Goal: Information Seeking & Learning: Find contact information

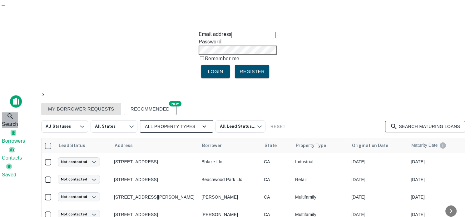
click at [12, 112] on icon at bounding box center [10, 115] width 7 height 7
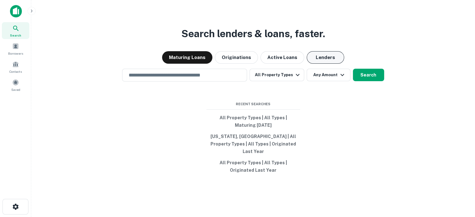
click at [320, 62] on button "Lenders" at bounding box center [325, 57] width 37 height 12
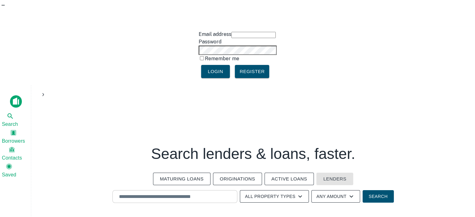
click at [223, 193] on input "text" at bounding box center [174, 196] width 119 height 7
paste input "**********"
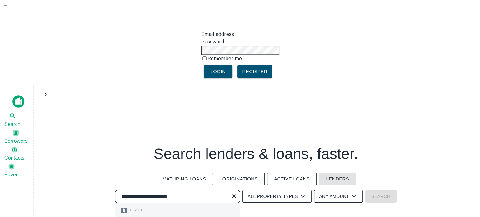
scroll to position [62, 0]
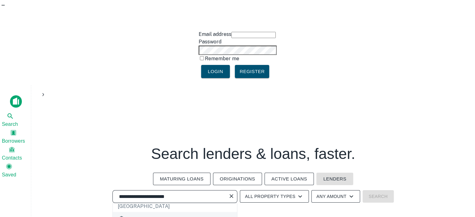
type input "**********"
click at [339, 173] on button "Lenders" at bounding box center [334, 179] width 37 height 12
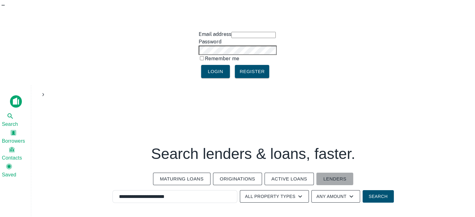
click at [339, 173] on button "Lenders" at bounding box center [334, 179] width 37 height 12
click at [209, 190] on div "**********" at bounding box center [174, 196] width 125 height 13
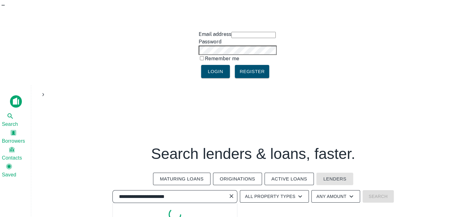
click at [209, 193] on input "**********" at bounding box center [170, 196] width 110 height 7
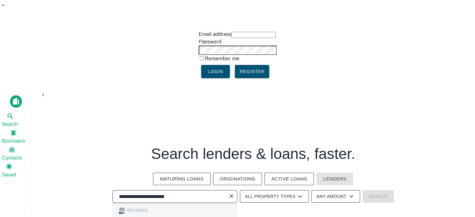
click at [209, 193] on input "**********" at bounding box center [170, 196] width 110 height 7
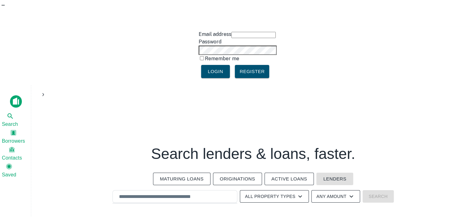
drag, startPoint x: 382, startPoint y: 84, endPoint x: 344, endPoint y: 92, distance: 39.0
click at [380, 100] on div "Search lenders & loans, faster. Maturing Loans Originations Active Loans Lender…" at bounding box center [253, 208] width 434 height 217
click at [329, 173] on button "Lenders" at bounding box center [334, 179] width 37 height 12
click at [373, 190] on button "Search" at bounding box center [378, 196] width 31 height 12
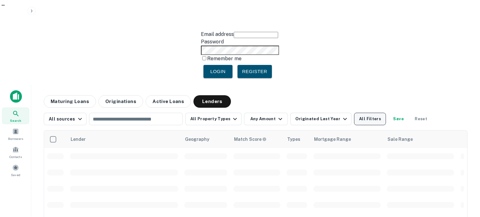
click at [359, 113] on button "All Filters" at bounding box center [370, 119] width 32 height 12
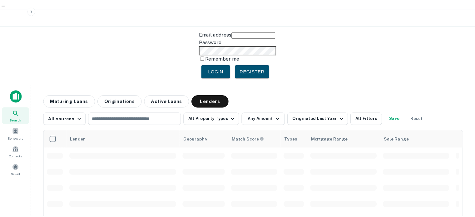
scroll to position [375, 0]
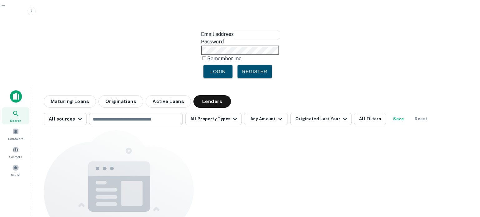
click at [101, 115] on input "text" at bounding box center [135, 119] width 89 height 9
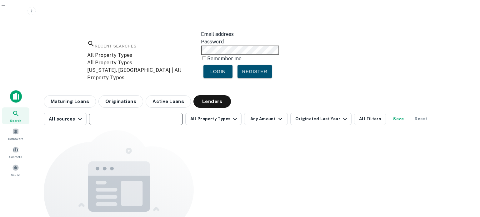
paste input "**********"
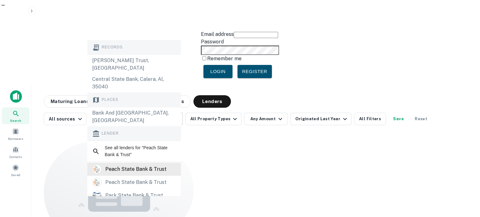
type input "**********"
click at [139, 165] on div "peach state bank & trust" at bounding box center [135, 169] width 61 height 9
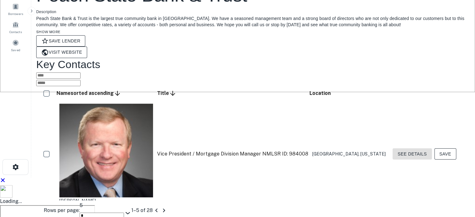
scroll to position [156, 0]
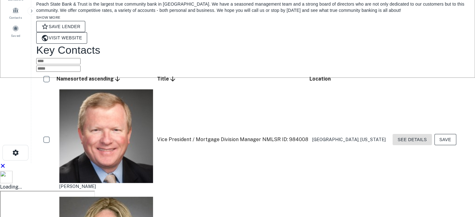
scroll to position [94, 0]
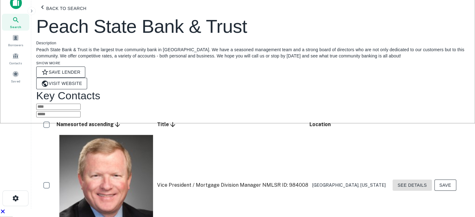
click at [169, 121] on icon "scrollable content" at bounding box center [172, 124] width 7 height 7
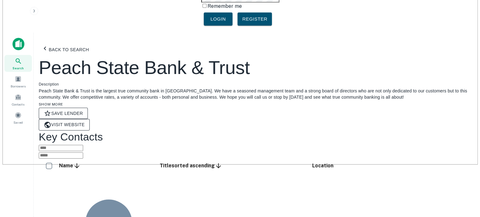
scroll to position [0, 0]
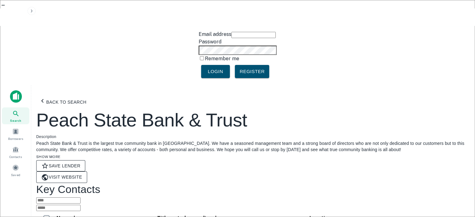
click at [52, 95] on button "Back to search" at bounding box center [62, 102] width 53 height 14
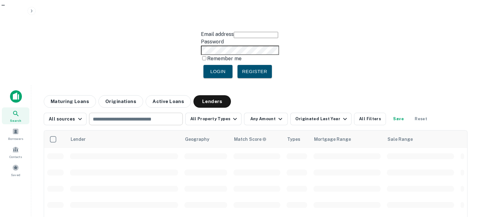
click at [105, 115] on input "text" at bounding box center [135, 119] width 89 height 9
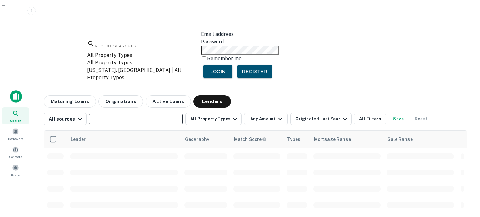
paste input "**********"
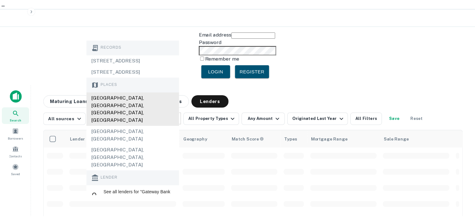
scroll to position [31, 0]
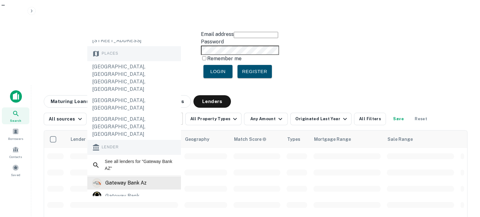
type input "**********"
click at [145, 178] on div "gateway bank az" at bounding box center [125, 182] width 41 height 9
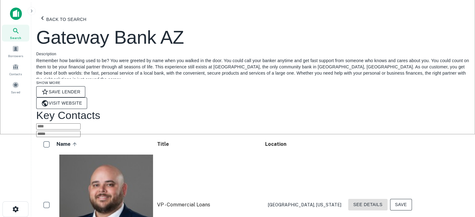
scroll to position [94, 0]
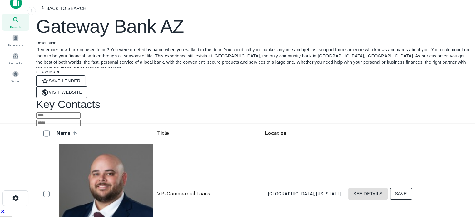
click at [407, 123] on body "Email address Password Remember me Login Register Search Borrowers Contacts Sav…" at bounding box center [237, 14] width 475 height 217
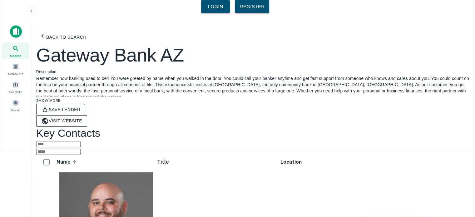
scroll to position [31, 0]
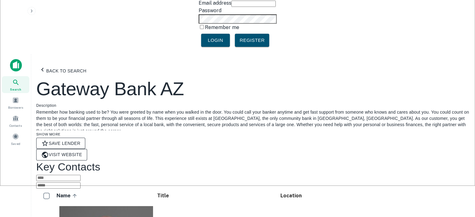
click at [74, 78] on h2 "Gateway Bank AZ" at bounding box center [253, 89] width 434 height 22
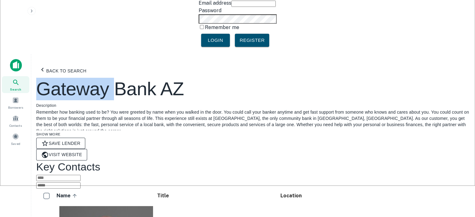
click at [74, 78] on h2 "Gateway Bank AZ" at bounding box center [253, 89] width 434 height 22
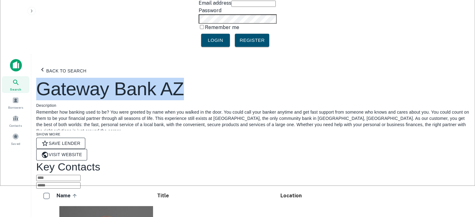
click at [74, 78] on h2 "Gateway Bank AZ" at bounding box center [253, 89] width 434 height 22
copy h2 "Gateway Bank AZ"
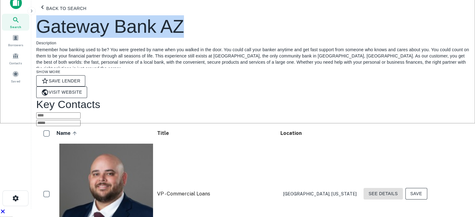
scroll to position [125, 0]
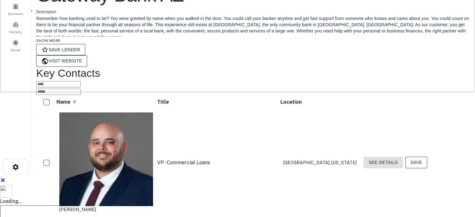
click at [403, 157] on button "See Details" at bounding box center [382, 163] width 39 height 12
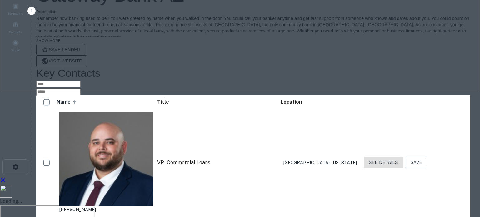
drag, startPoint x: 201, startPoint y: 101, endPoint x: 148, endPoint y: 105, distance: 53.2
copy p "joshf@gcbaz.com"
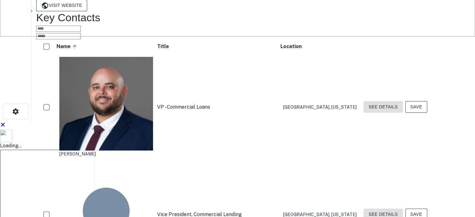
scroll to position [187, 0]
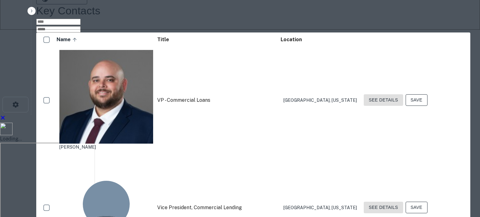
drag, startPoint x: 265, startPoint y: 102, endPoint x: 150, endPoint y: 107, distance: 114.7
copy p "lauren.seematter-leverette@firstwestern.bank"
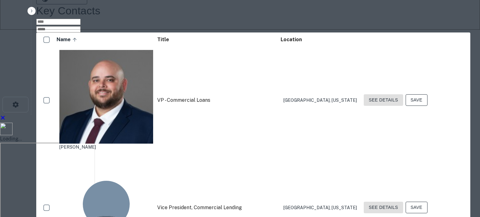
drag, startPoint x: 176, startPoint y: 104, endPoint x: 149, endPoint y: 104, distance: 26.9
copy p "kyleg@gcbaz.com"
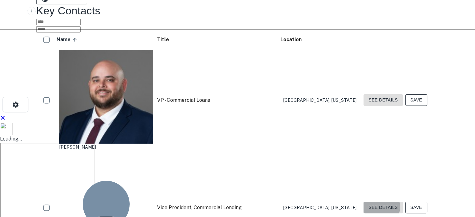
click at [403, 202] on button "See Details" at bounding box center [382, 208] width 39 height 12
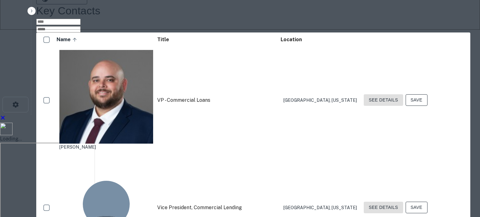
drag, startPoint x: 180, startPoint y: 105, endPoint x: 132, endPoint y: 107, distance: 47.2
copy p "anthonym@gcbaz.com"
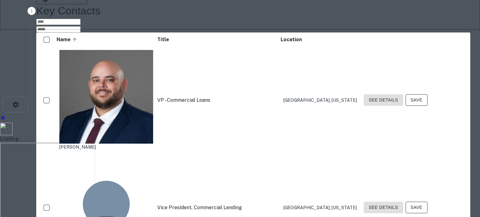
drag, startPoint x: 204, startPoint y: 104, endPoint x: 140, endPoint y: 110, distance: 64.3
copy p "elleq@gcbaz.com"
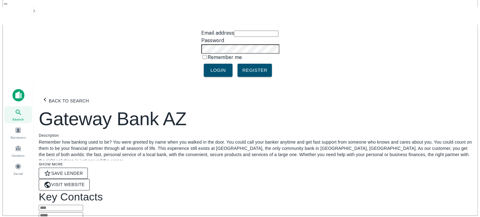
scroll to position [0, 0]
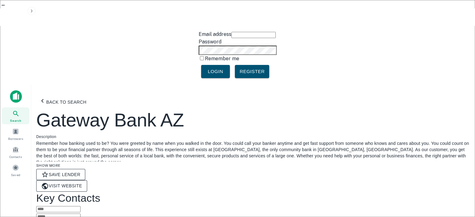
click at [87, 180] on link "Visit Website" at bounding box center [61, 186] width 51 height 12
click at [58, 95] on button "Back to search" at bounding box center [62, 102] width 53 height 14
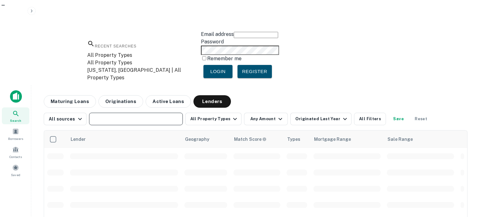
click at [128, 115] on input "text" at bounding box center [135, 119] width 89 height 9
paste input "**********"
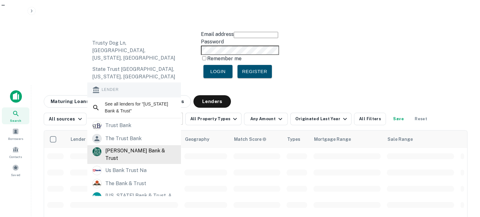
scroll to position [112, 0]
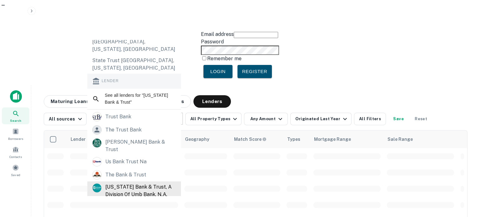
type input "**********"
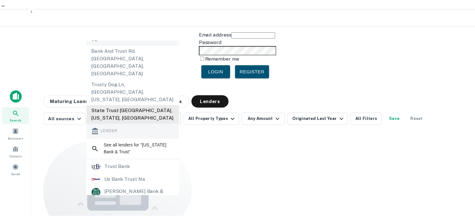
scroll to position [62, 0]
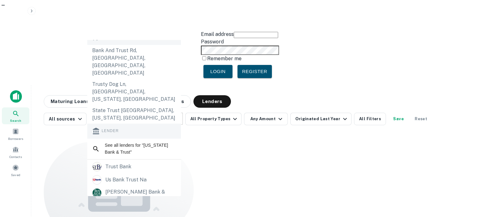
click at [143, 207] on div "arizona bank & trust, a division of umb bank, n.a." at bounding box center [140, 214] width 71 height 15
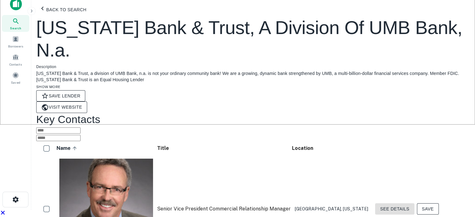
scroll to position [94, 0]
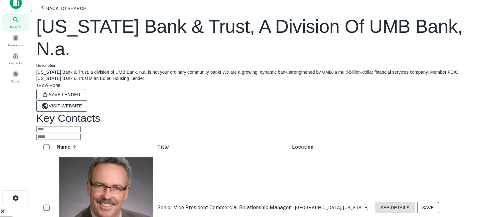
click at [406, 123] on body "Email address Password Remember me Login Register Search Borrowers Contacts Sav…" at bounding box center [240, 14] width 480 height 217
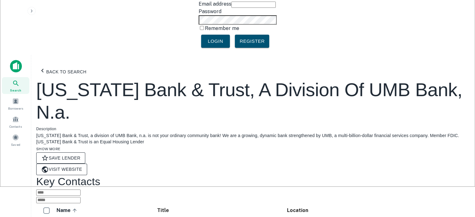
scroll to position [0, 0]
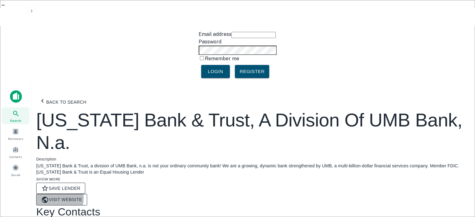
click at [87, 194] on link "Visit Website" at bounding box center [61, 200] width 51 height 12
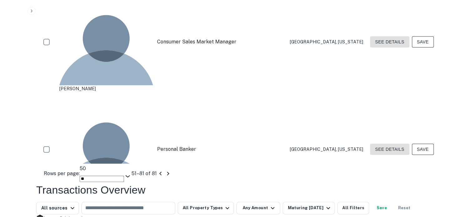
scroll to position [687, 0]
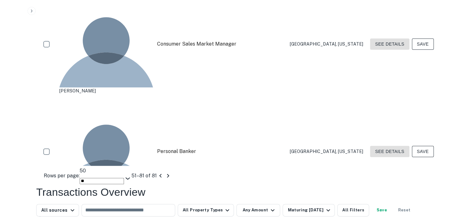
click at [164, 172] on icon "Go to previous page" at bounding box center [160, 175] width 7 height 7
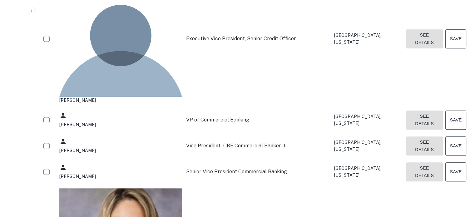
scroll to position [88, 0]
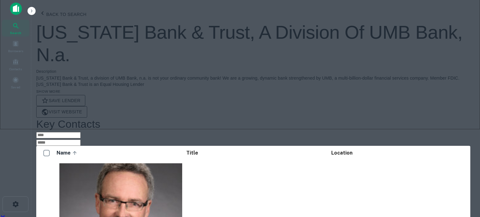
copy div "brichards@arizbank.com Email"
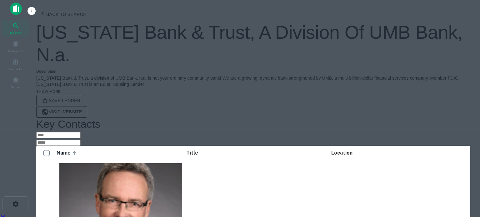
copy div "jmayer@arizbank.com Email"
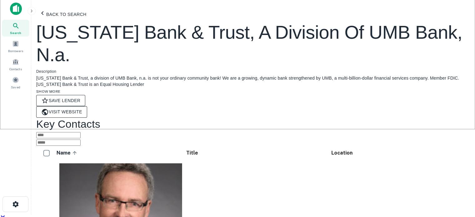
scroll to position [119, 0]
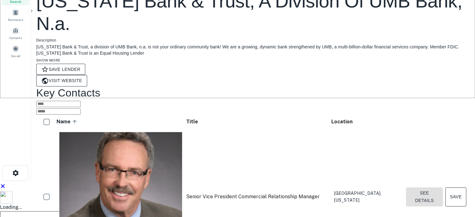
scroll to position [281, 0]
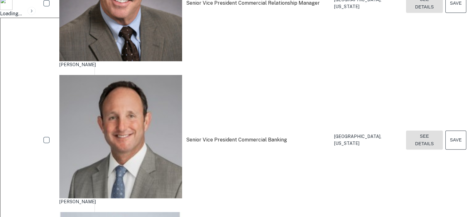
scroll to position [456, 0]
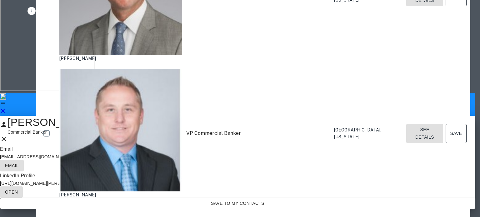
click at [181, 154] on p "scorea@arizbank.com" at bounding box center [237, 157] width 475 height 6
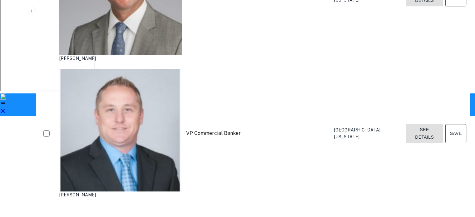
scroll to position [572, 0]
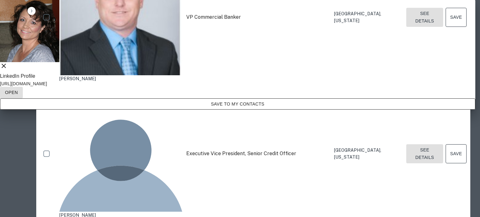
drag, startPoint x: 311, startPoint y: 111, endPoint x: 307, endPoint y: 111, distance: 4.1
click at [23, 98] on link "Open" at bounding box center [11, 93] width 23 height 12
click at [260, 110] on div "Debbie Franze Commercial Banker LinkedIn Profile http://www.linkedin.com/in/deb…" at bounding box center [237, 55] width 475 height 110
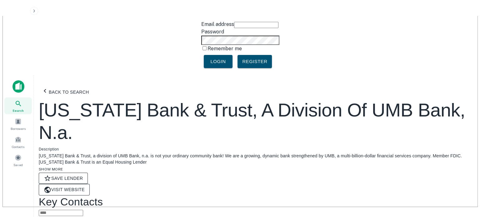
scroll to position [0, 0]
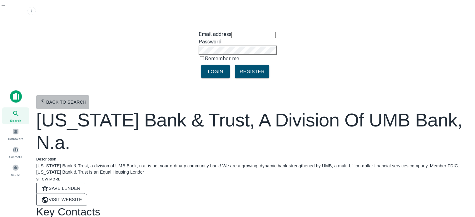
click at [75, 95] on button "Back to search" at bounding box center [62, 102] width 53 height 14
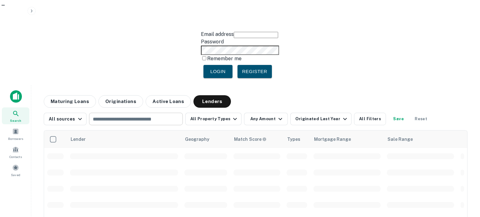
click at [109, 115] on input "text" at bounding box center [135, 119] width 89 height 9
paste input "**********"
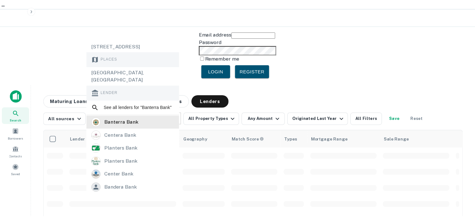
scroll to position [62, 0]
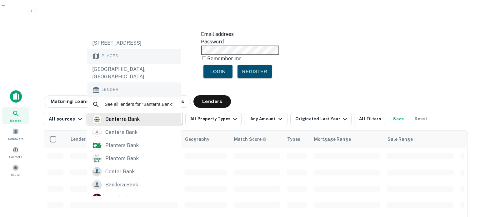
type input "**********"
click at [142, 115] on div "banterra bank" at bounding box center [134, 119] width 84 height 9
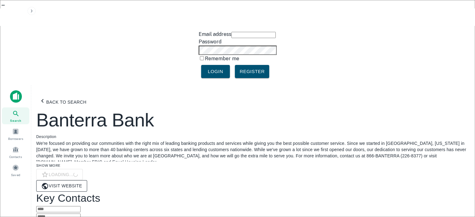
click at [87, 180] on link "Visit Website" at bounding box center [61, 186] width 51 height 12
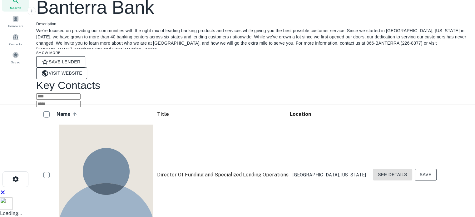
scroll to position [125, 0]
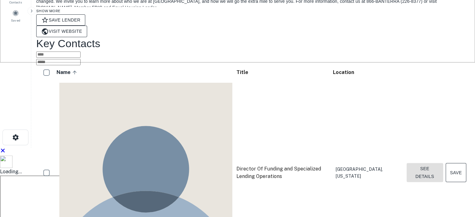
scroll to position [0, 0]
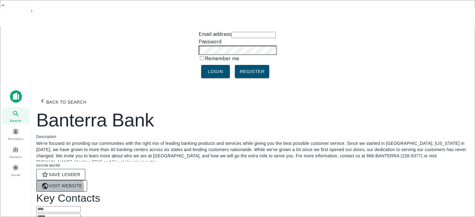
drag, startPoint x: 107, startPoint y: 124, endPoint x: 109, endPoint y: 121, distance: 3.2
click at [87, 180] on link "Visit Website" at bounding box center [61, 186] width 51 height 12
click at [134, 109] on h2 "Banterra Bank" at bounding box center [253, 120] width 434 height 22
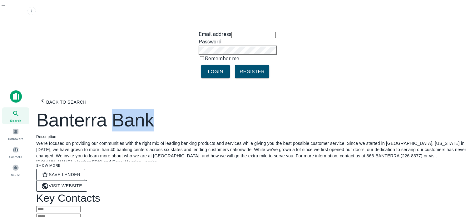
click at [134, 109] on h2 "Banterra Bank" at bounding box center [253, 120] width 434 height 22
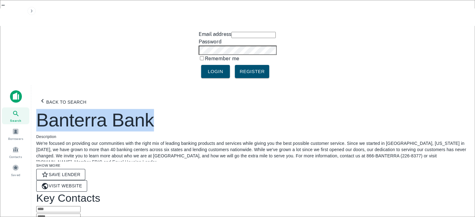
click at [134, 109] on h2 "Banterra Bank" at bounding box center [253, 120] width 434 height 22
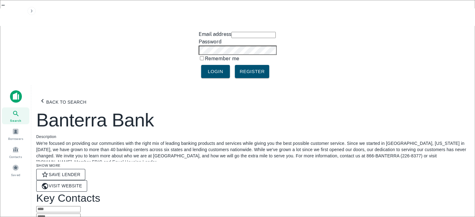
scroll to position [386, 0]
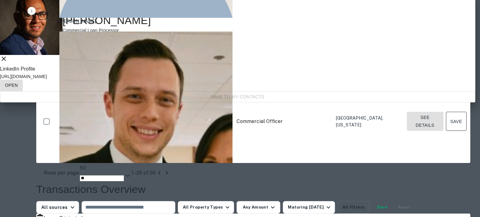
click at [23, 91] on link "Open" at bounding box center [11, 86] width 23 height 12
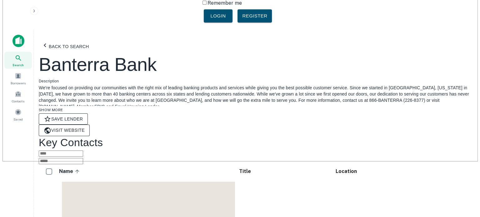
scroll to position [0, 0]
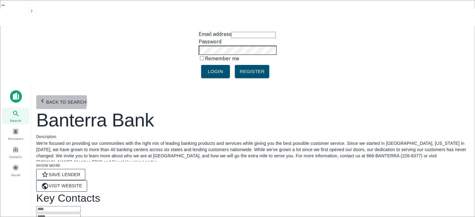
click at [67, 95] on button "Back to search" at bounding box center [62, 102] width 53 height 14
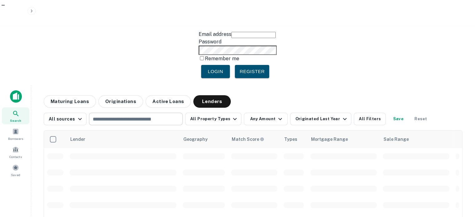
click at [132, 115] on input "text" at bounding box center [135, 119] width 89 height 9
paste input "**********"
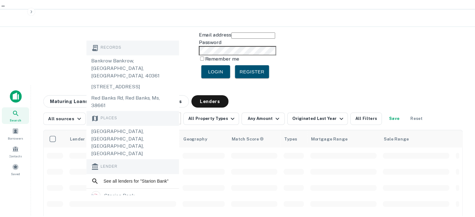
scroll to position [31, 0]
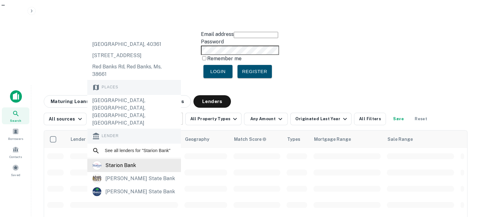
type input "**********"
click at [133, 161] on div "starion bank" at bounding box center [120, 165] width 31 height 9
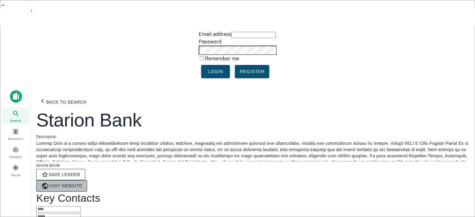
click at [87, 180] on link "Visit Website" at bounding box center [61, 186] width 51 height 12
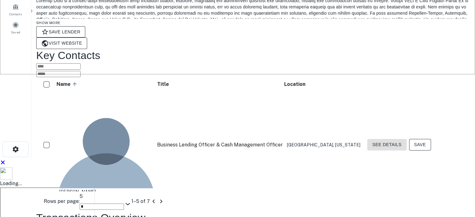
scroll to position [156, 0]
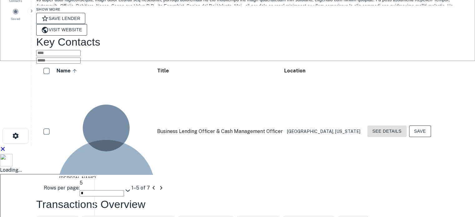
drag, startPoint x: 403, startPoint y: 143, endPoint x: 394, endPoint y: 152, distance: 12.4
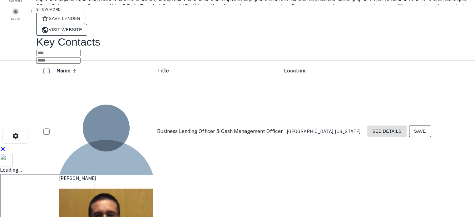
drag, startPoint x: 90, startPoint y: 141, endPoint x: 122, endPoint y: 143, distance: 32.9
drag, startPoint x: 152, startPoint y: 144, endPoint x: 227, endPoint y: 144, distance: 75.0
drag, startPoint x: 347, startPoint y: 143, endPoint x: 304, endPoint y: 142, distance: 43.7
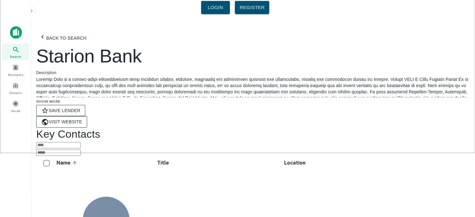
scroll to position [62, 0]
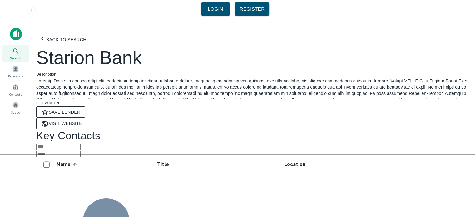
click at [87, 118] on link "Visit Website" at bounding box center [61, 124] width 51 height 12
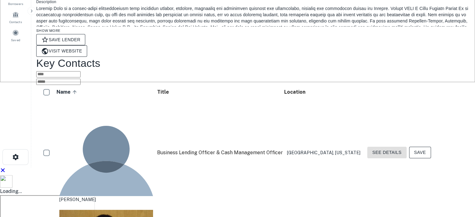
scroll to position [125, 0]
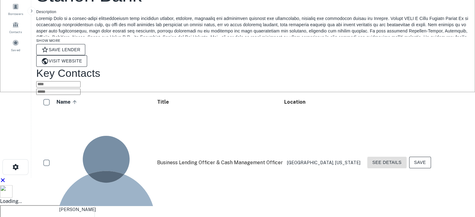
drag, startPoint x: 134, startPoint y: 135, endPoint x: 127, endPoint y: 137, distance: 7.1
drag, startPoint x: 153, startPoint y: 136, endPoint x: 240, endPoint y: 140, distance: 87.2
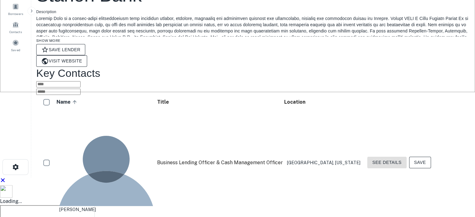
drag, startPoint x: 101, startPoint y: 98, endPoint x: 118, endPoint y: 98, distance: 16.9
drag, startPoint x: 210, startPoint y: 95, endPoint x: 151, endPoint y: 96, distance: 60.0
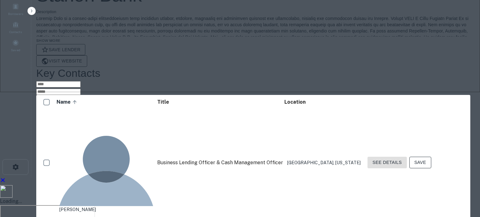
drag, startPoint x: 214, startPoint y: 103, endPoint x: 144, endPoint y: 104, distance: 70.6
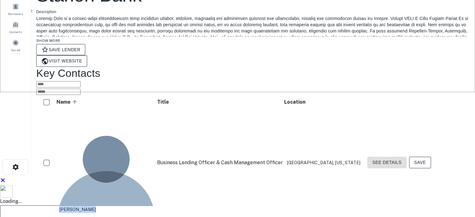
drag, startPoint x: 107, startPoint y: 79, endPoint x: 117, endPoint y: 78, distance: 9.7
click at [117, 112] on div "erin jacobson" at bounding box center [106, 162] width 94 height 101
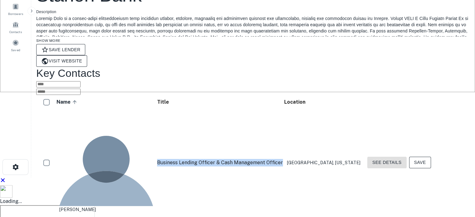
drag, startPoint x: 153, startPoint y: 78, endPoint x: 266, endPoint y: 81, distance: 112.5
click at [266, 109] on td "Business Lending Officer & Cash Management Officer" at bounding box center [220, 162] width 126 height 107
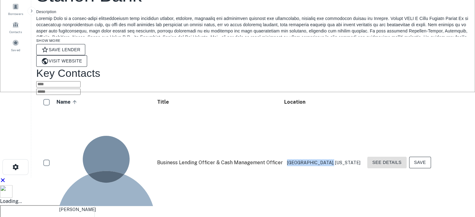
drag, startPoint x: 305, startPoint y: 78, endPoint x: 345, endPoint y: 82, distance: 40.2
click at [345, 109] on td "Madison, Wisconsin" at bounding box center [324, 162] width 80 height 107
click at [404, 157] on button "See Details" at bounding box center [386, 163] width 39 height 12
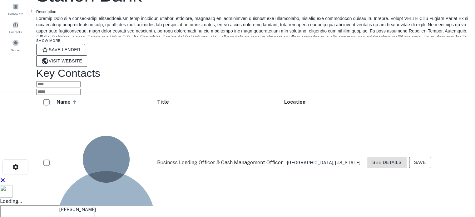
drag, startPoint x: 100, startPoint y: 116, endPoint x: 111, endPoint y: 118, distance: 11.5
drag, startPoint x: 154, startPoint y: 118, endPoint x: 217, endPoint y: 121, distance: 63.8
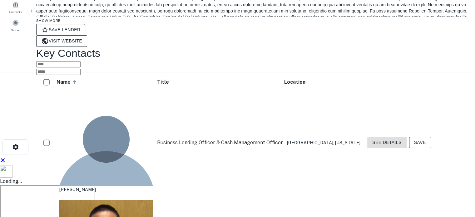
scroll to position [156, 0]
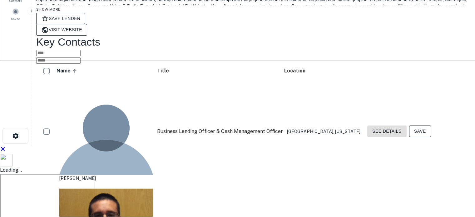
drag, startPoint x: 99, startPoint y: 165, endPoint x: 121, endPoint y: 163, distance: 21.9
drag, startPoint x: 226, startPoint y: 165, endPoint x: 151, endPoint y: 169, distance: 75.1
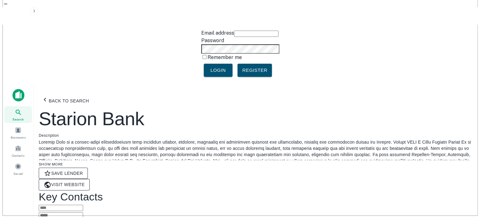
scroll to position [0, 0]
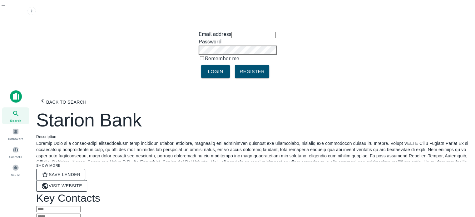
click at [111, 109] on h2 "Starion Bank" at bounding box center [253, 120] width 434 height 22
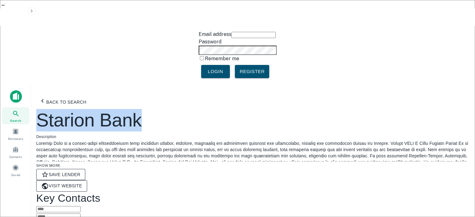
click at [111, 109] on h2 "Starion Bank" at bounding box center [253, 120] width 434 height 22
click at [67, 95] on button "Back to search" at bounding box center [62, 102] width 53 height 14
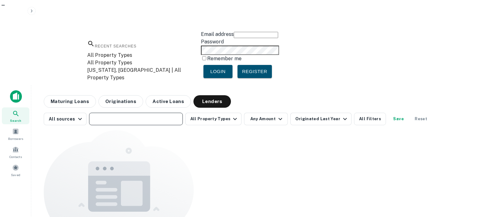
click at [123, 115] on input "text" at bounding box center [135, 119] width 89 height 9
paste input "**********"
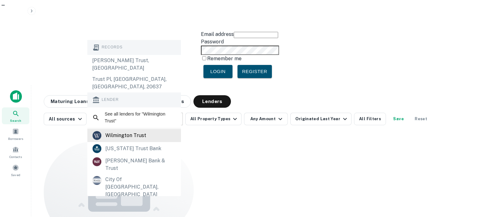
type input "**********"
click at [135, 131] on div "wilmington trust" at bounding box center [125, 135] width 41 height 9
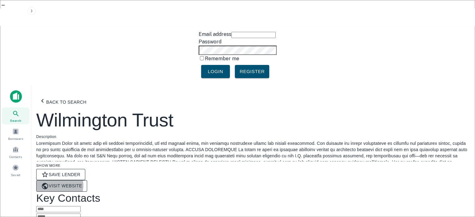
click at [87, 180] on link "Visit Website" at bounding box center [61, 186] width 51 height 12
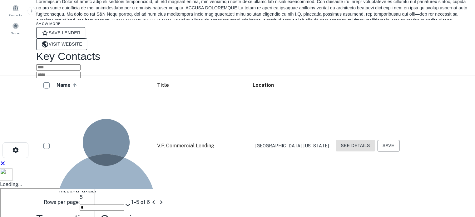
scroll to position [125, 0]
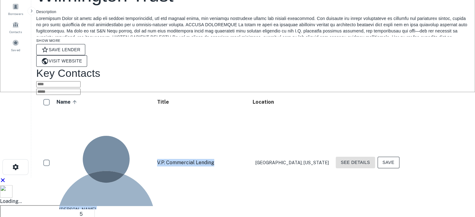
drag, startPoint x: 90, startPoint y: 77, endPoint x: 232, endPoint y: 70, distance: 142.3
click at [232, 109] on tr "jim johnson V.P. Commercial Lending Georgetown, Delaware See Details Save" at bounding box center [220, 162] width 366 height 107
drag, startPoint x: 92, startPoint y: 117, endPoint x: 205, endPoint y: 119, distance: 113.1
drag, startPoint x: 92, startPoint y: 136, endPoint x: 252, endPoint y: 141, distance: 159.9
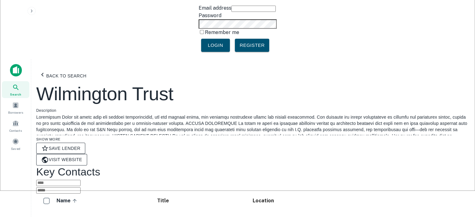
scroll to position [0, 0]
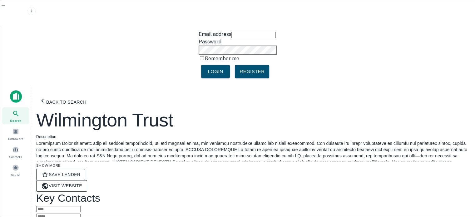
click at [90, 109] on h2 "Wilmington Trust" at bounding box center [253, 120] width 434 height 22
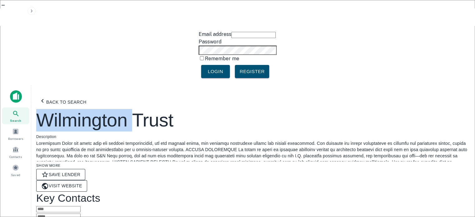
click at [90, 109] on h2 "Wilmington Trust" at bounding box center [253, 120] width 434 height 22
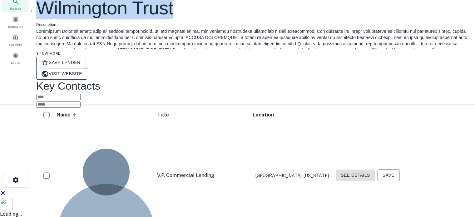
scroll to position [125, 0]
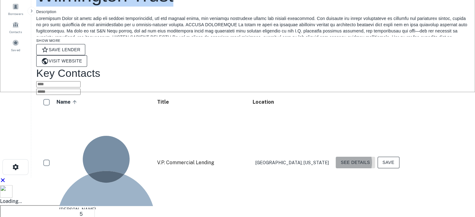
click at [375, 157] on button "See Details" at bounding box center [355, 163] width 39 height 12
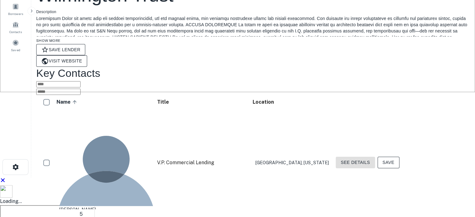
drag, startPoint x: 339, startPoint y: 97, endPoint x: 309, endPoint y: 95, distance: 31.0
drag, startPoint x: 111, startPoint y: 98, endPoint x: 234, endPoint y: 99, distance: 123.0
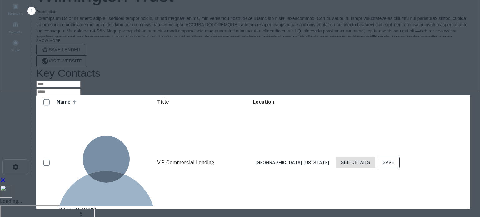
drag, startPoint x: 314, startPoint y: 112, endPoint x: 299, endPoint y: 105, distance: 16.2
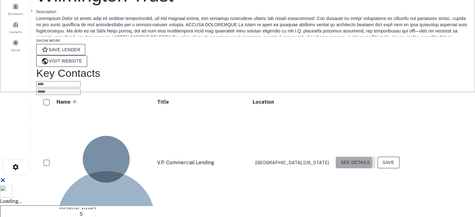
click at [375, 157] on button "See Details" at bounding box center [355, 163] width 39 height 12
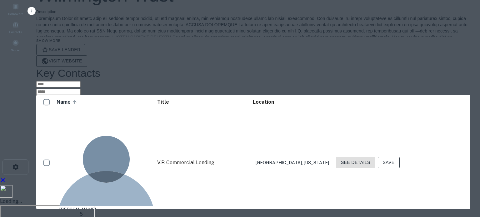
drag, startPoint x: 8, startPoint y: 95, endPoint x: 14, endPoint y: 95, distance: 5.9
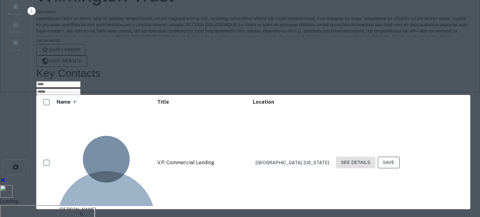
drag, startPoint x: 224, startPoint y: 101, endPoint x: 149, endPoint y: 103, distance: 75.0
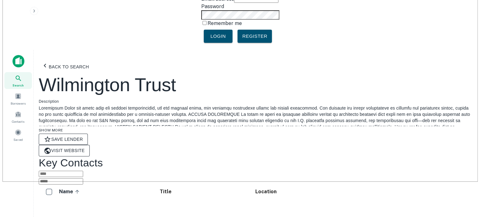
scroll to position [0, 0]
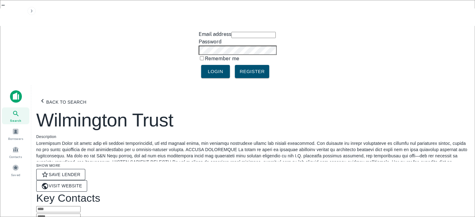
drag, startPoint x: 69, startPoint y: 15, endPoint x: 73, endPoint y: 1, distance: 14.5
click at [69, 95] on button "Back to search" at bounding box center [62, 102] width 53 height 14
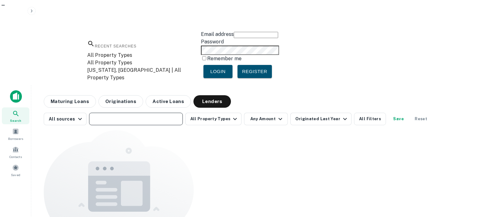
click at [111, 115] on input "text" at bounding box center [135, 119] width 89 height 9
paste input "**********"
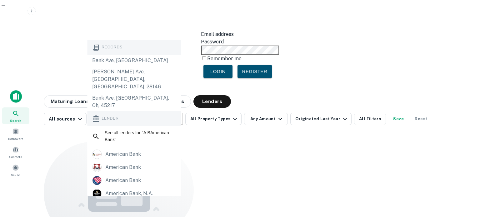
type input "**********"
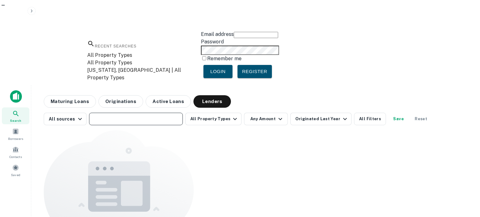
paste input "**********"
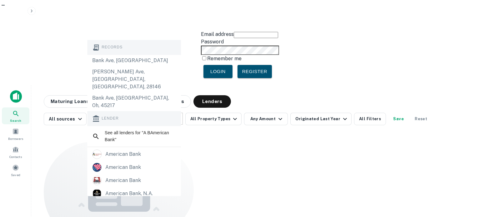
click at [100, 116] on input "**********" at bounding box center [95, 119] width 9 height 7
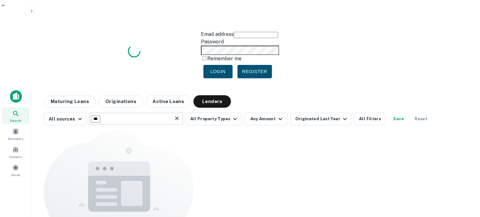
click at [96, 116] on input "**********" at bounding box center [95, 119] width 9 height 7
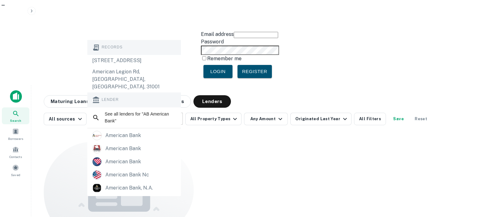
type input "**********"
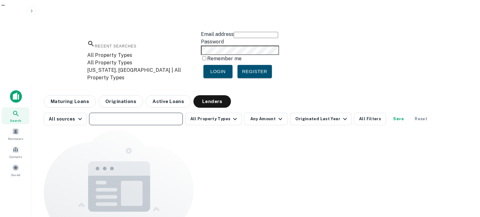
paste input "**********"
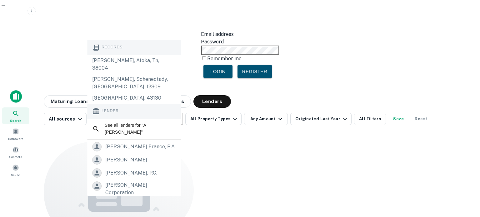
type input "**********"
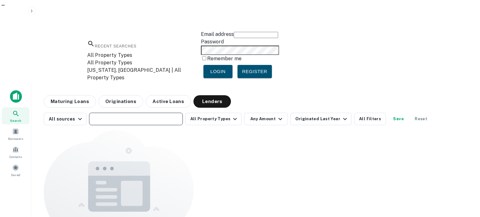
paste input "**********"
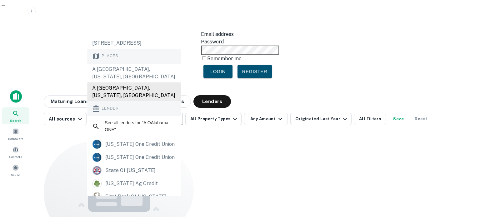
scroll to position [37, 0]
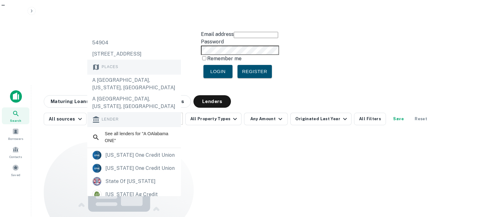
type input "**********"
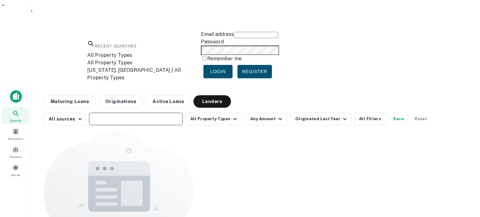
paste input "**********"
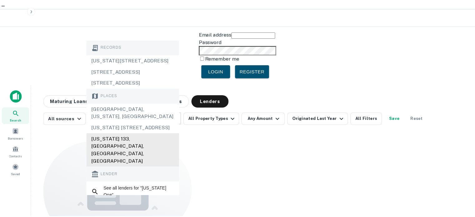
scroll to position [31, 0]
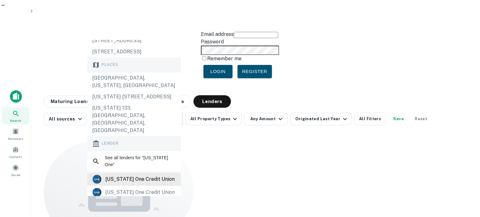
type input "**********"
click at [146, 175] on div "alabama one credit union" at bounding box center [139, 179] width 69 height 9
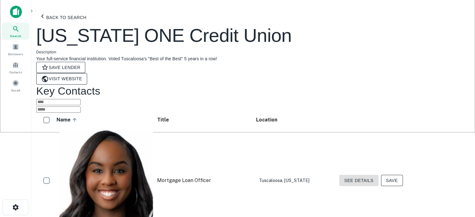
scroll to position [94, 0]
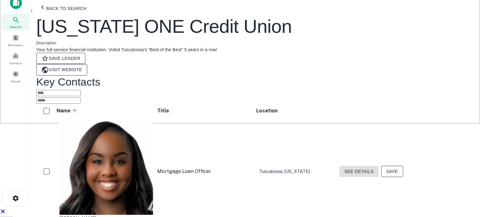
click at [405, 123] on body "Email address Password Remember me Login Register Search Borrowers Contacts Sav…" at bounding box center [240, 14] width 480 height 217
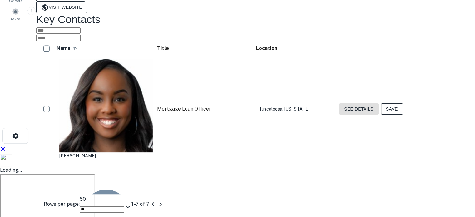
scroll to position [125, 0]
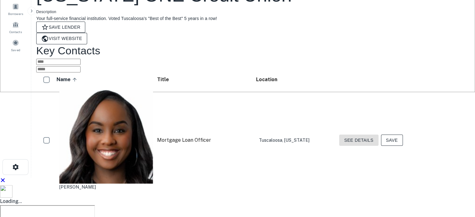
drag, startPoint x: 91, startPoint y: 135, endPoint x: 256, endPoint y: 133, distance: 164.6
drag, startPoint x: 91, startPoint y: 152, endPoint x: 254, endPoint y: 175, distance: 164.6
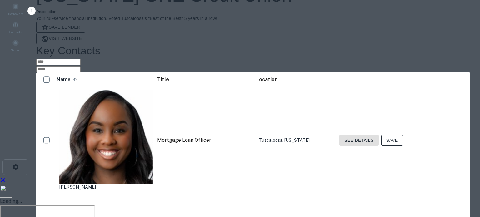
drag, startPoint x: 108, startPoint y: 190, endPoint x: 193, endPoint y: 180, distance: 85.5
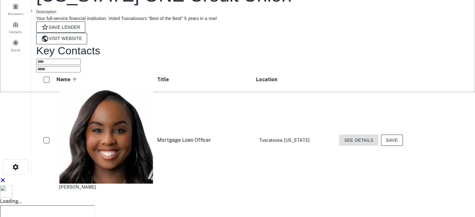
scroll to position [0, 0]
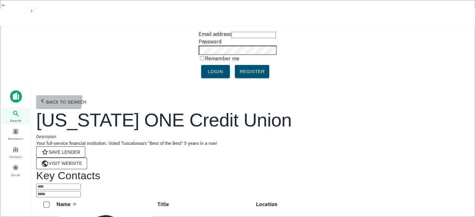
click at [62, 95] on button "Back to search" at bounding box center [62, 102] width 53 height 14
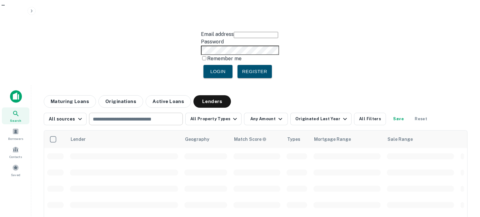
click at [125, 115] on input "text" at bounding box center [135, 119] width 89 height 9
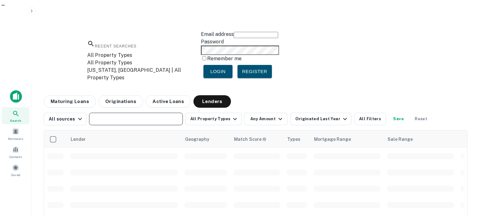
paste input "**********"
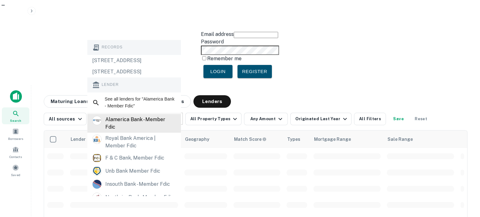
type input "**********"
click at [146, 131] on div "alamerica bank - member fdic" at bounding box center [140, 123] width 71 height 15
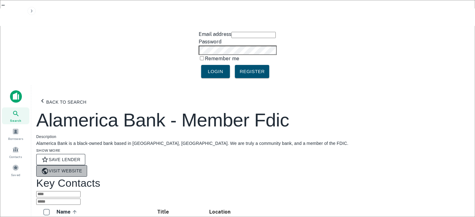
click at [87, 165] on link "Visit Website" at bounding box center [61, 171] width 51 height 12
click at [78, 109] on h2 "Alamerica Bank - Member Fdic" at bounding box center [253, 120] width 434 height 22
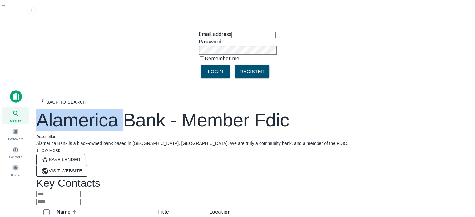
click at [78, 109] on h2 "Alamerica Bank - Member Fdic" at bounding box center [253, 120] width 434 height 22
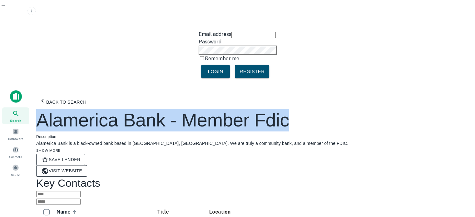
click at [78, 109] on h2 "Alamerica Bank - Member Fdic" at bounding box center [253, 120] width 434 height 22
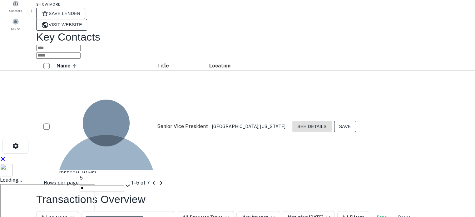
scroll to position [156, 0]
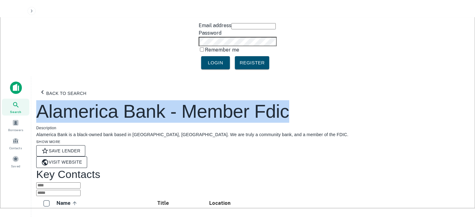
scroll to position [0, 0]
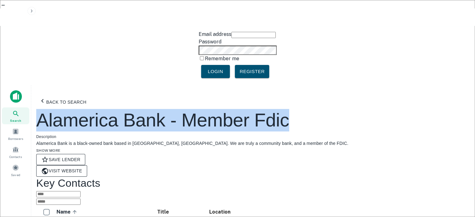
drag, startPoint x: 70, startPoint y: 14, endPoint x: 19, endPoint y: 13, distance: 51.2
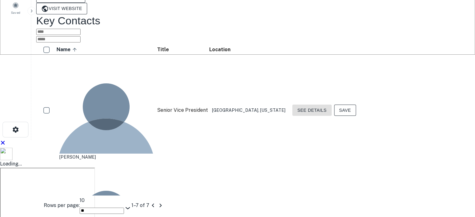
scroll to position [125, 0]
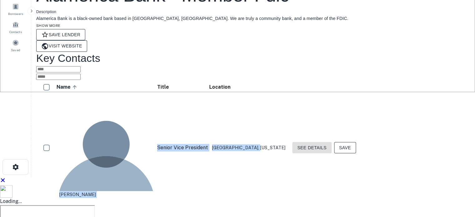
drag, startPoint x: 95, startPoint y: 64, endPoint x: 314, endPoint y: 70, distance: 218.7
click at [314, 94] on tr "alan grice Senior Vice President Birmingham, Alabama See Details Save" at bounding box center [198, 147] width 322 height 107
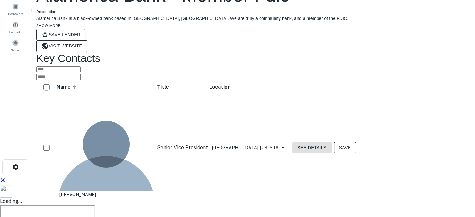
drag, startPoint x: 94, startPoint y: 85, endPoint x: 323, endPoint y: 88, distance: 228.9
drag, startPoint x: 96, startPoint y: 163, endPoint x: 313, endPoint y: 165, distance: 216.4
click at [332, 142] on button "See Details" at bounding box center [311, 148] width 39 height 12
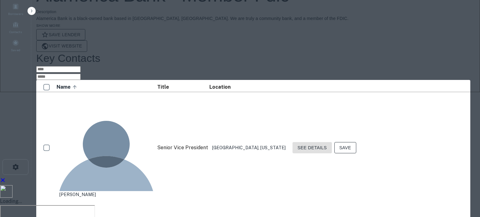
drag, startPoint x: 370, startPoint y: 176, endPoint x: 354, endPoint y: 173, distance: 16.6
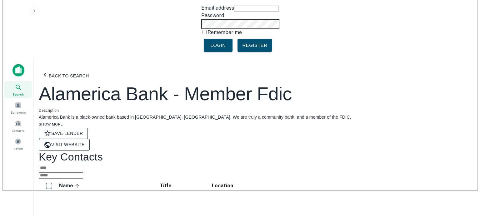
scroll to position [0, 0]
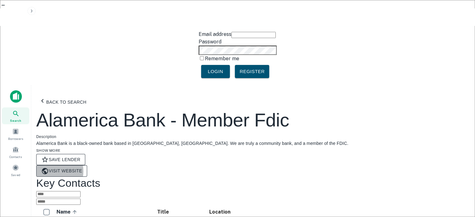
click at [87, 165] on link "Visit Website" at bounding box center [61, 171] width 51 height 12
click at [65, 95] on button "Back to search" at bounding box center [62, 102] width 53 height 14
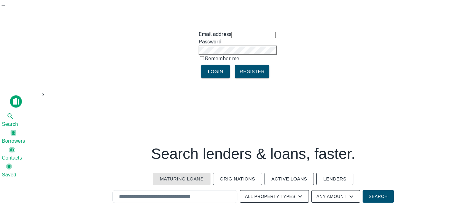
click at [332, 173] on button "Lenders" at bounding box center [334, 179] width 37 height 12
click at [320, 173] on button "Lenders" at bounding box center [334, 179] width 37 height 12
click at [134, 193] on input "text" at bounding box center [174, 196] width 119 height 7
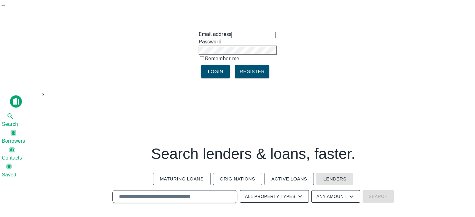
paste input "**********"
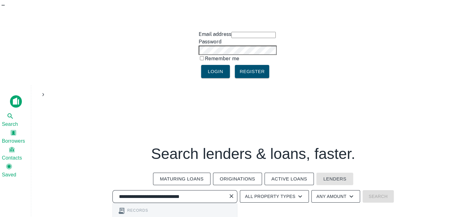
drag, startPoint x: 157, startPoint y: 112, endPoint x: 208, endPoint y: 117, distance: 50.8
click at [208, 190] on div "**********" at bounding box center [174, 196] width 125 height 13
paste input "text"
type input "**********"
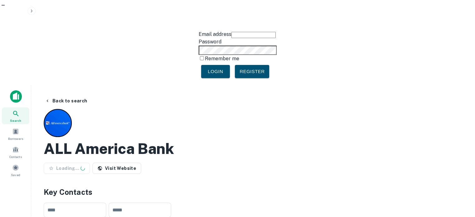
click at [118, 140] on h2 "ALL America Bank" at bounding box center [109, 149] width 130 height 18
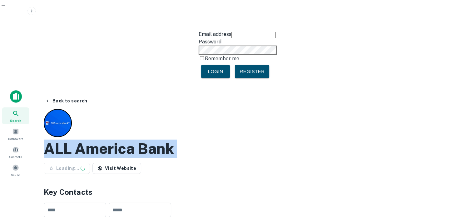
click at [118, 140] on h2 "ALL America Bank" at bounding box center [109, 149] width 130 height 18
copy div "ALL America Bank Loading... Visit Website"
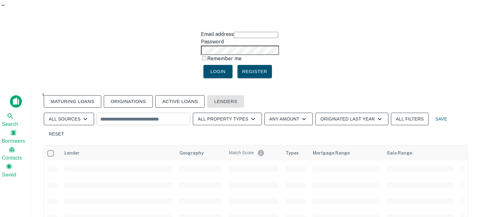
click at [109, 115] on input "text" at bounding box center [142, 119] width 89 height 9
paste input "**********"
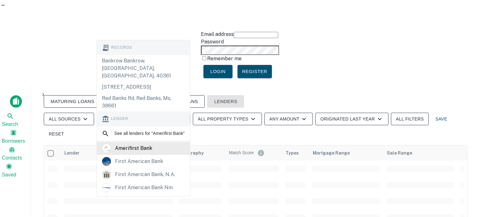
type input "**********"
click at [140, 153] on div "amerifirst bank" at bounding box center [133, 148] width 37 height 9
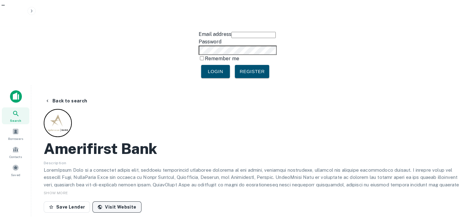
click at [124, 201] on link "Visit Website" at bounding box center [116, 206] width 49 height 11
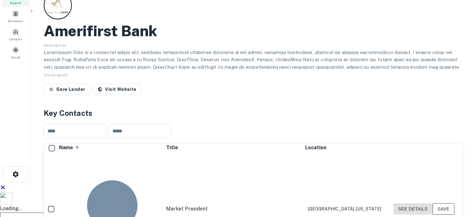
scroll to position [125, 0]
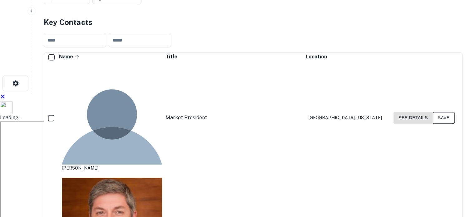
scroll to position [219, 0]
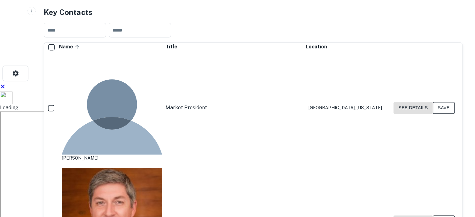
drag, startPoint x: 90, startPoint y: 119, endPoint x: 358, endPoint y: 121, distance: 267.9
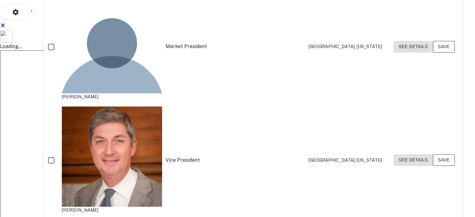
scroll to position [281, 0]
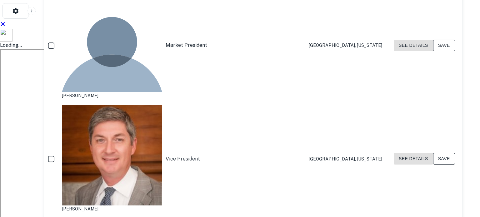
copy div "dboswell@amerifirstbank.com Email"
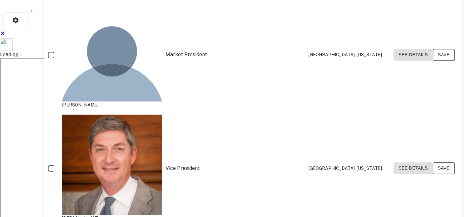
scroll to position [312, 0]
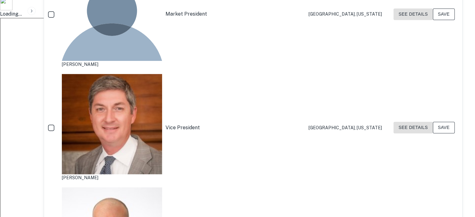
drag, startPoint x: 90, startPoint y: 123, endPoint x: 345, endPoint y: 125, distance: 255.1
copy tr "lawrence petty Senior Executive Vice President Auburn, Alabama"
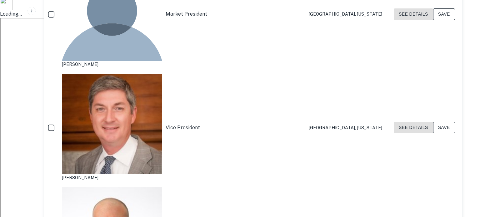
copy div "lpetty@amerifirstbank.com Email"
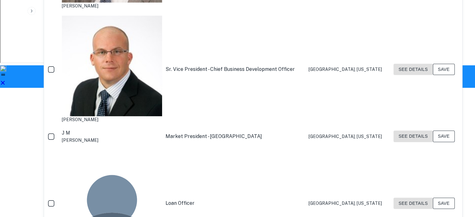
scroll to position [500, 0]
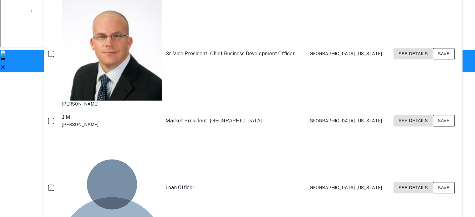
drag, startPoint x: 87, startPoint y: 150, endPoint x: 358, endPoint y: 151, distance: 270.4
copy tr "sam morgan President and CEO Montgomery, Alabama"
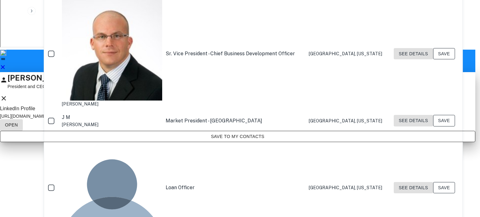
click at [360, 142] on div "Sam Morgan President and CEO LinkedIn Profile http://www.linkedin.com/in/sam-mo…" at bounding box center [237, 107] width 475 height 70
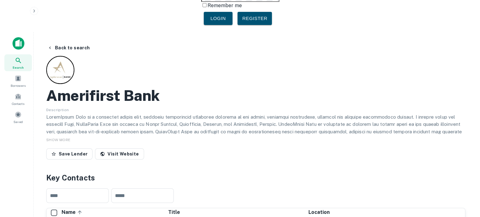
scroll to position [0, 0]
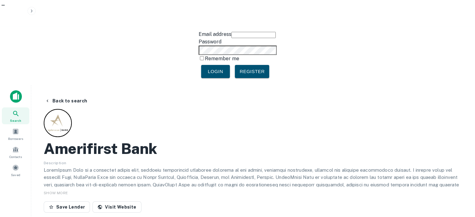
click at [54, 95] on button "Back to search" at bounding box center [65, 100] width 47 height 11
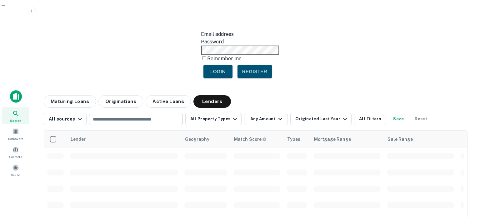
click at [108, 115] on input "text" at bounding box center [135, 119] width 89 height 9
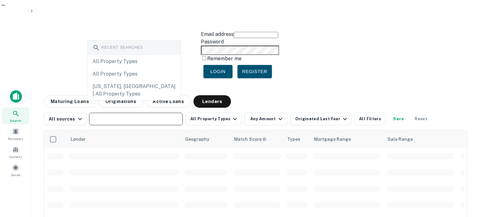
paste input "**********"
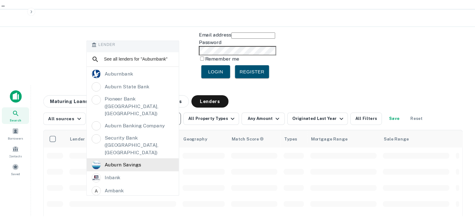
scroll to position [19, 0]
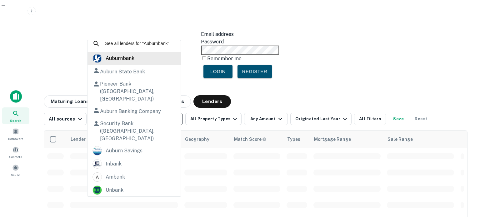
type input "**********"
drag, startPoint x: 133, startPoint y: 58, endPoint x: 154, endPoint y: 0, distance: 61.2
click at [133, 58] on div "auburnbank" at bounding box center [120, 58] width 29 height 9
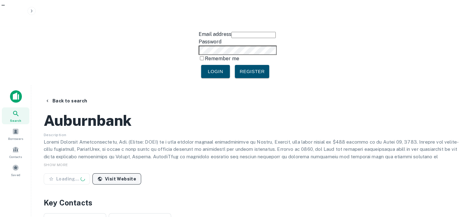
click at [109, 173] on link "Visit Website" at bounding box center [116, 178] width 49 height 11
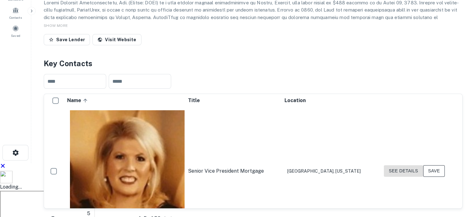
scroll to position [125, 0]
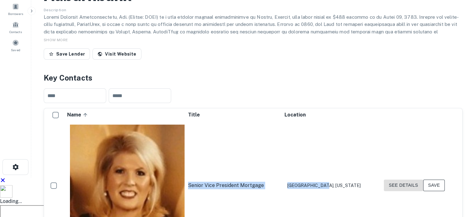
drag, startPoint x: 94, startPoint y: 79, endPoint x: 330, endPoint y: 82, distance: 236.4
click at [330, 121] on tr "april herring Senior Vice President Mortgage Auburn, Alabama See Details Save" at bounding box center [253, 185] width 418 height 128
copy tr "april herring Senior Vice President Mortgage Auburn, Alabama"
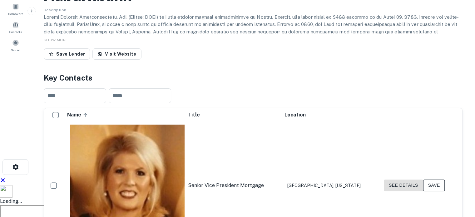
drag, startPoint x: 97, startPoint y: 136, endPoint x: 234, endPoint y: 137, distance: 136.8
copy tr "david warren Vice President Commercial Loans"
drag, startPoint x: 96, startPoint y: 157, endPoint x: 328, endPoint y: 157, distance: 231.4
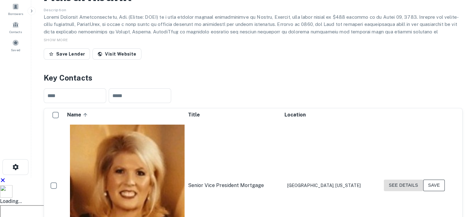
copy tr "eddie smith Sr. Vice President Opelika, Alabama"
drag, startPoint x: 160, startPoint y: 101, endPoint x: 324, endPoint y: 96, distance: 164.0
copy tr "bob adkins Vice President Alabama"
click at [409, 180] on button "See Details" at bounding box center [403, 186] width 39 height 12
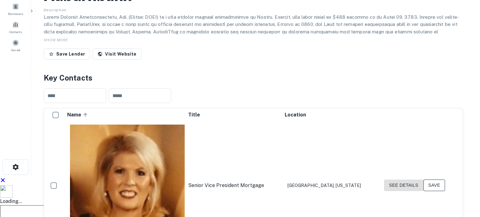
drag, startPoint x: 370, startPoint y: 76, endPoint x: 400, endPoint y: 91, distance: 33.5
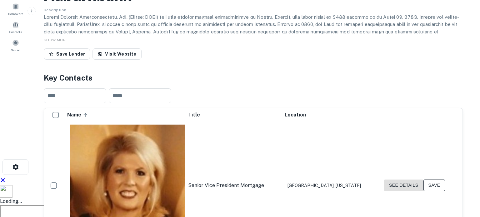
drag, startPoint x: 354, startPoint y: 114, endPoint x: 375, endPoint y: 115, distance: 20.9
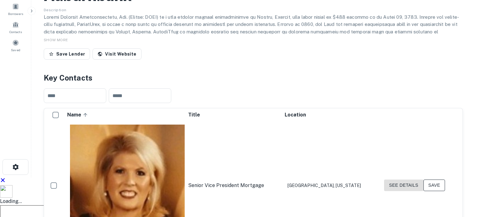
drag, startPoint x: 368, startPoint y: 144, endPoint x: 376, endPoint y: 141, distance: 8.3
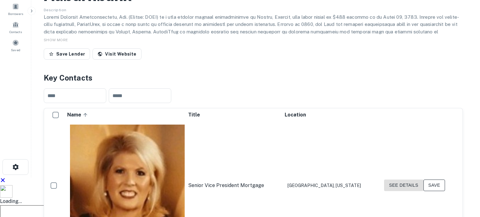
drag, startPoint x: 354, startPoint y: 159, endPoint x: 395, endPoint y: 166, distance: 41.1
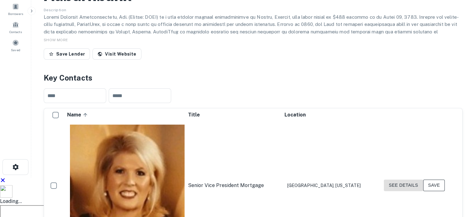
scroll to position [0, 0]
